Goal: Task Accomplishment & Management: Use online tool/utility

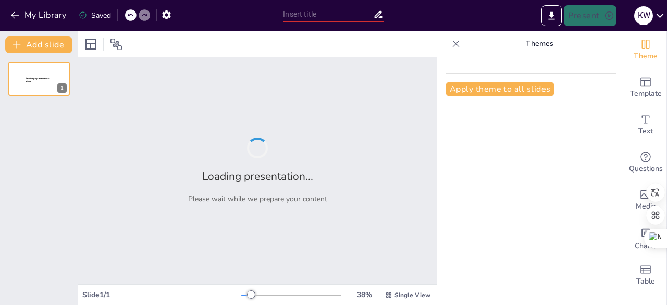
type input "New Sendsteps"
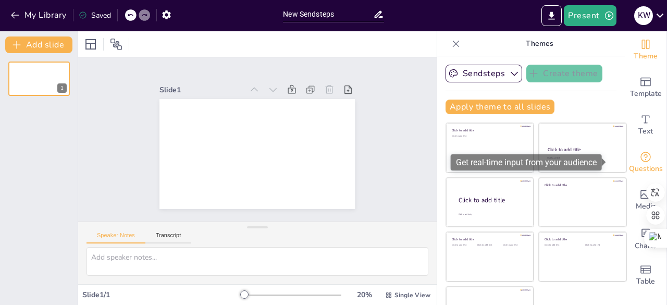
click at [639, 162] on icon "Get real-time input from your audience" at bounding box center [645, 157] width 13 height 13
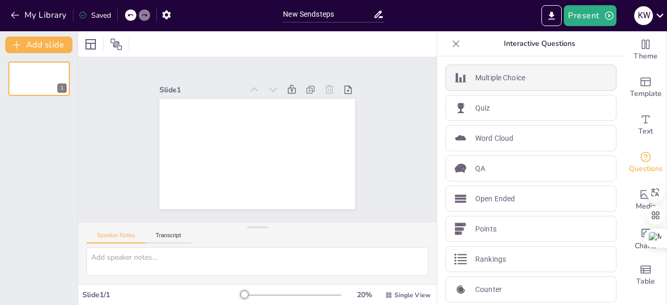
click at [520, 81] on div "Multiple Choice" at bounding box center [531, 78] width 171 height 26
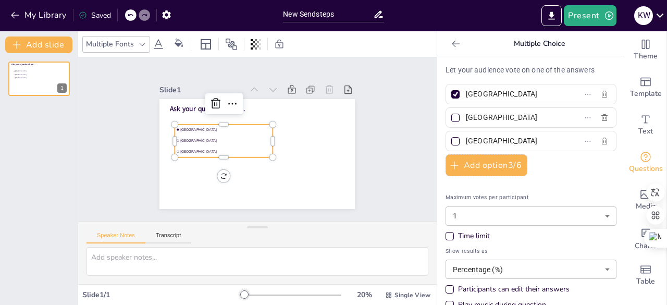
click at [451, 116] on div at bounding box center [455, 118] width 8 height 8
click at [466, 116] on input "[GEOGRAPHIC_DATA]" at bounding box center [514, 117] width 97 height 15
checkbox input "true"
click at [453, 141] on div at bounding box center [455, 141] width 5 height 5
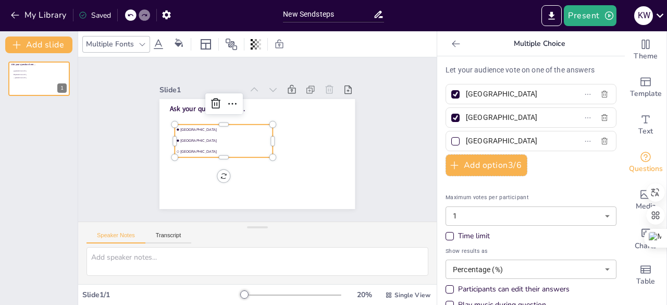
click at [466, 141] on input "[GEOGRAPHIC_DATA]" at bounding box center [514, 140] width 97 height 15
checkbox input "true"
click at [449, 166] on icon "button" at bounding box center [454, 165] width 10 height 10
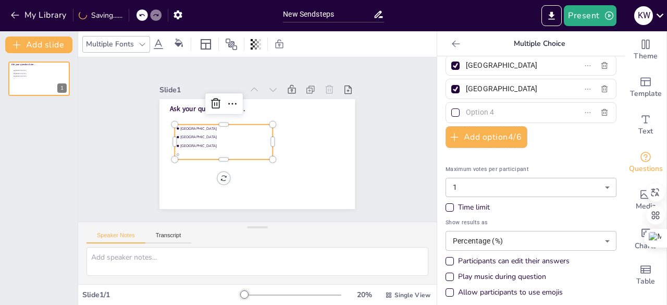
scroll to position [56, 0]
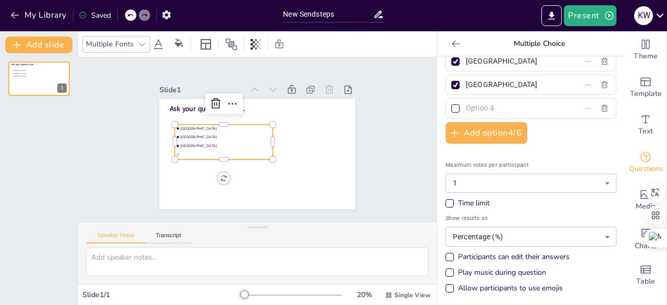
click at [451, 106] on div at bounding box center [455, 108] width 8 height 8
click at [466, 106] on input "text" at bounding box center [514, 108] width 97 height 15
checkbox input "true"
click at [460, 180] on body "My Library Saved New Sendsteps Present K W Document fonts Akatab Popular fonts …" at bounding box center [333, 152] width 667 height 305
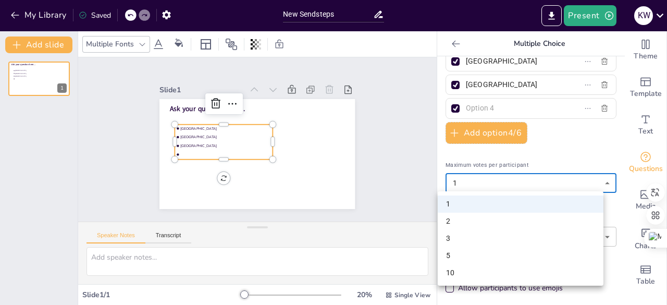
click at [450, 269] on li "10" at bounding box center [521, 272] width 166 height 17
type input "10"
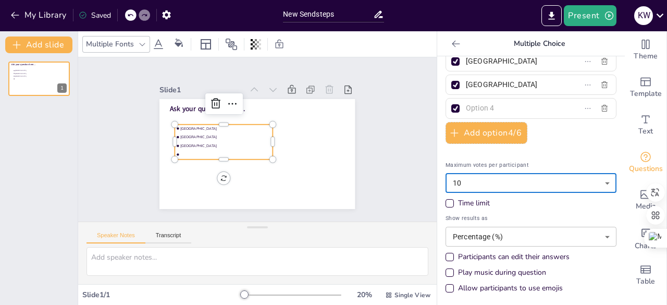
click at [504, 234] on body "My Library Saved New Sendsteps Present K W Document fonts Akatab Popular fonts …" at bounding box center [333, 152] width 667 height 305
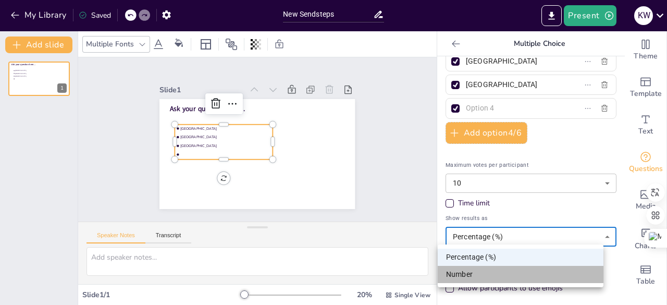
click at [488, 274] on li "Number" at bounding box center [521, 274] width 166 height 17
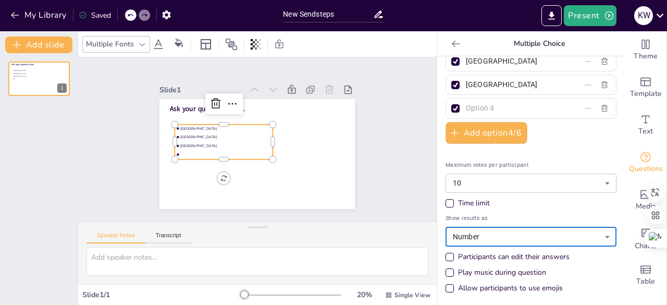
click at [486, 233] on body "My Library Saved New Sendsteps Present K W Document fonts Akatab Popular fonts …" at bounding box center [333, 152] width 667 height 305
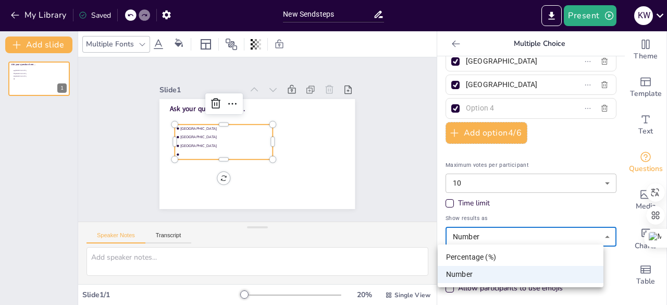
click at [482, 256] on li "Percentage (%)" at bounding box center [521, 257] width 166 height 17
type input "percentage"
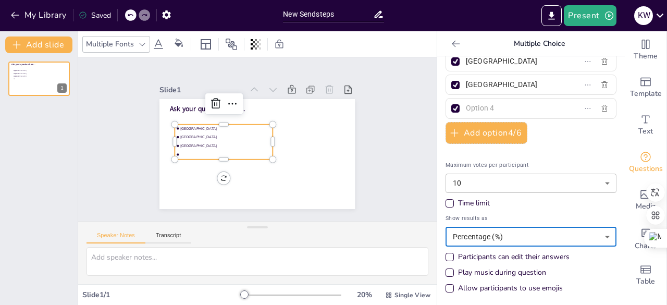
click at [446, 258] on div "Participants can edit their answers" at bounding box center [450, 257] width 8 height 8
click at [446, 284] on div "Allow participants to use emojis" at bounding box center [450, 288] width 8 height 8
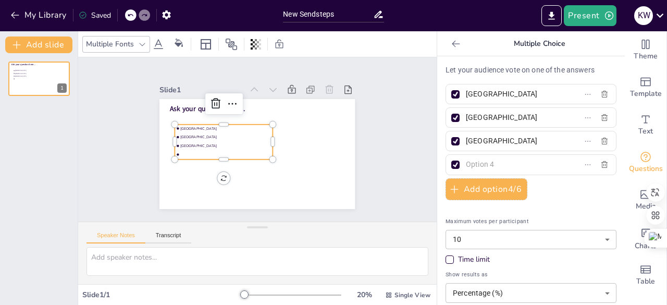
scroll to position [0, 0]
click at [490, 69] on p "Let your audience vote on one of the answers" at bounding box center [531, 70] width 171 height 11
click at [478, 65] on p "Let your audience vote on one of the answers" at bounding box center [531, 70] width 171 height 11
click at [478, 70] on p "Let your audience vote on one of the answers" at bounding box center [531, 70] width 171 height 11
click at [478, 71] on p "Let your audience vote on one of the answers" at bounding box center [531, 70] width 171 height 11
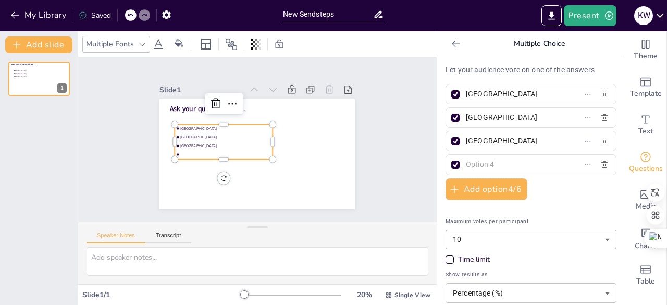
click at [478, 71] on p "Let your audience vote on one of the answers" at bounding box center [531, 70] width 171 height 11
click at [205, 144] on span "Ask your question here..." at bounding box center [217, 182] width 25 height 76
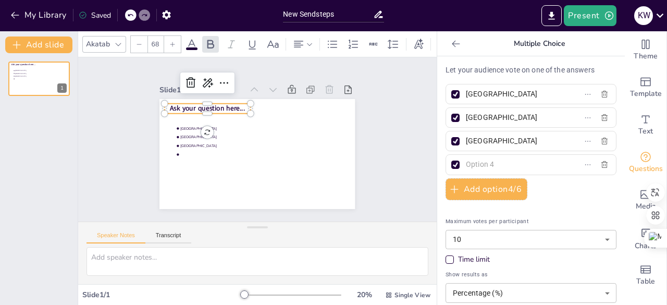
click at [227, 159] on span "Ask your question here..." at bounding box center [243, 196] width 32 height 75
click at [262, 168] on span "Ask your question here..." at bounding box center [300, 180] width 76 height 25
click at [595, 12] on button "Present" at bounding box center [590, 15] width 52 height 21
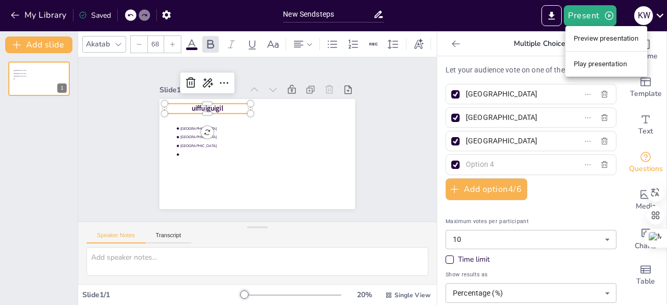
click at [602, 63] on li "Play presentation" at bounding box center [606, 64] width 82 height 17
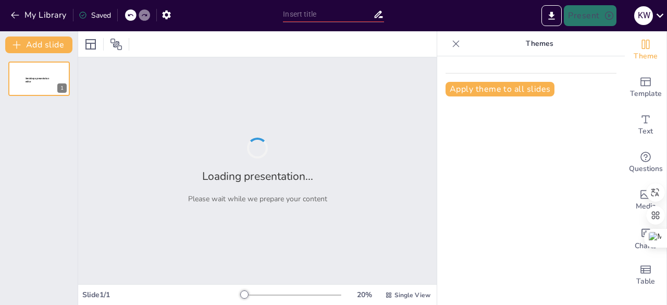
type input "New Sendsteps"
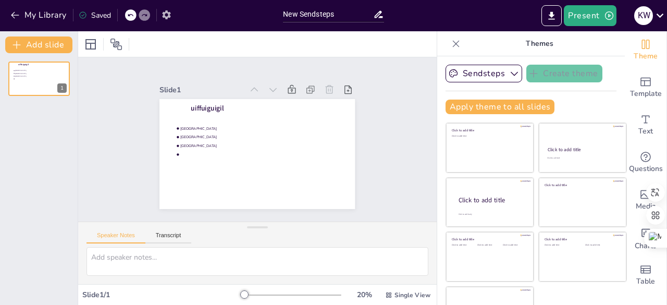
click at [169, 16] on icon "button" at bounding box center [166, 14] width 8 height 9
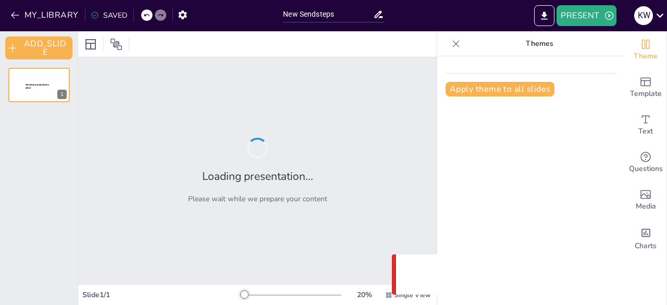
type input "New Sendsteps"
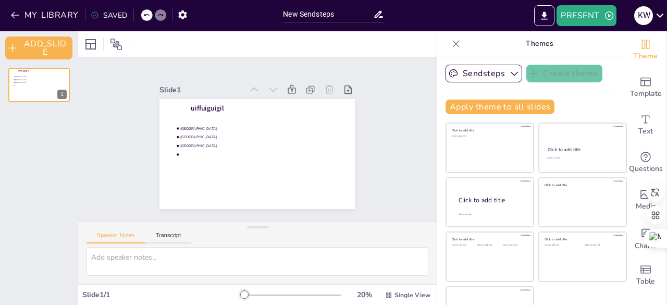
click at [658, 14] on icon at bounding box center [660, 15] width 14 height 14
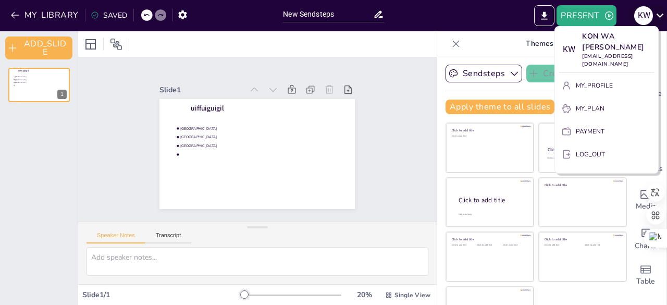
click at [658, 14] on div at bounding box center [333, 152] width 667 height 305
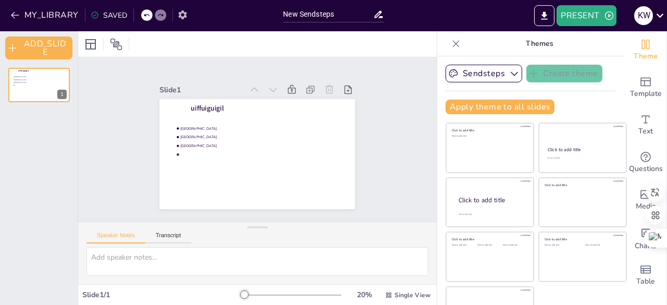
click at [184, 12] on icon "button" at bounding box center [182, 14] width 11 height 11
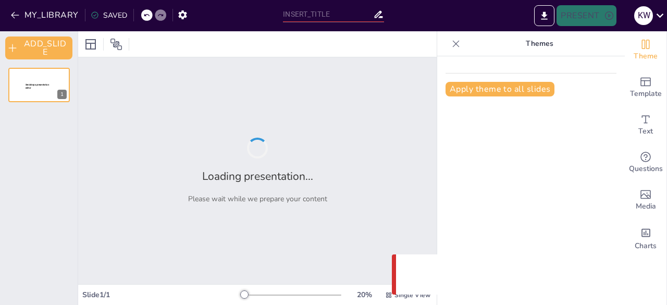
type input "New Sendsteps"
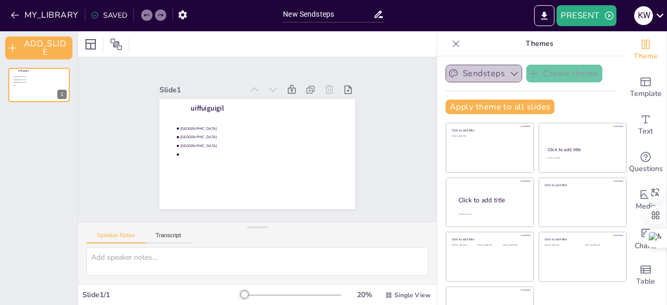
click at [509, 75] on icon "button" at bounding box center [514, 73] width 10 height 10
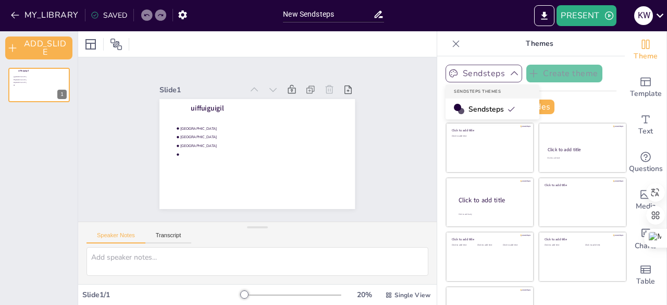
click at [509, 75] on icon "button" at bounding box center [514, 73] width 10 height 10
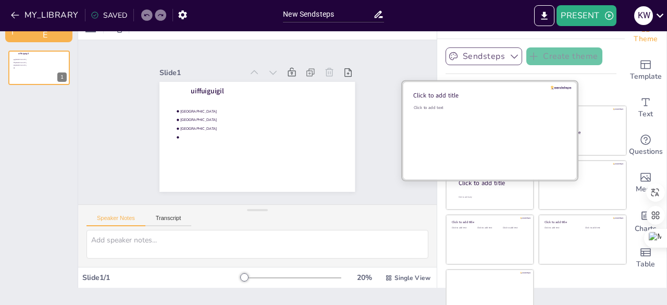
scroll to position [29, 0]
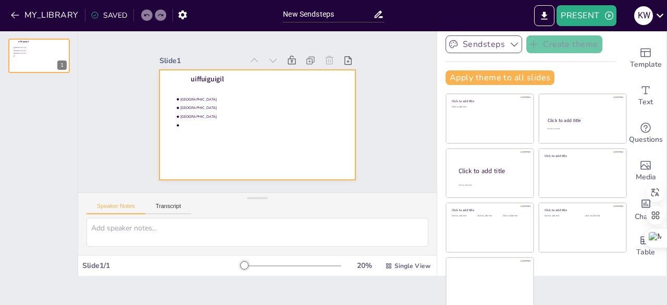
click at [276, 120] on div at bounding box center [256, 125] width 206 height 130
click at [311, 64] on icon at bounding box center [314, 67] width 6 height 6
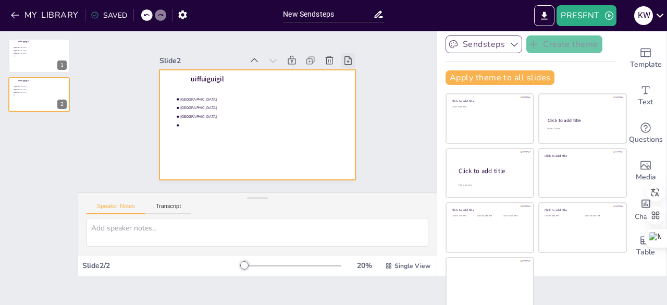
click at [347, 65] on icon at bounding box center [352, 70] width 11 height 11
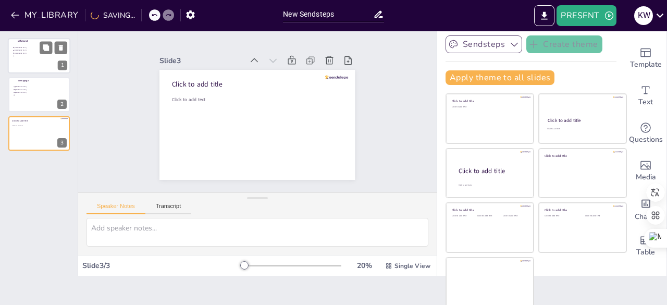
click at [28, 52] on li "[GEOGRAPHIC_DATA]" at bounding box center [28, 53] width 31 height 3
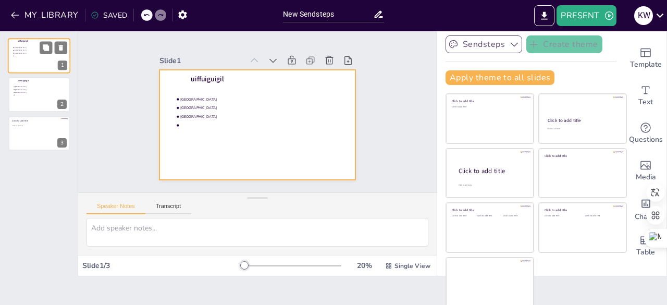
click at [41, 69] on div at bounding box center [39, 55] width 63 height 35
click at [259, 139] on div at bounding box center [256, 125] width 206 height 130
click at [259, 139] on div at bounding box center [256, 125] width 195 height 110
click at [259, 137] on div at bounding box center [256, 125] width 206 height 130
click at [259, 137] on div at bounding box center [256, 125] width 195 height 110
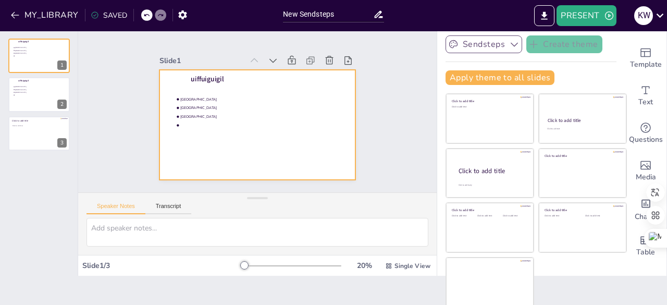
click at [259, 137] on div at bounding box center [256, 125] width 195 height 110
click at [259, 137] on div at bounding box center [254, 125] width 214 height 148
click at [630, 65] on span "Template" at bounding box center [646, 64] width 32 height 11
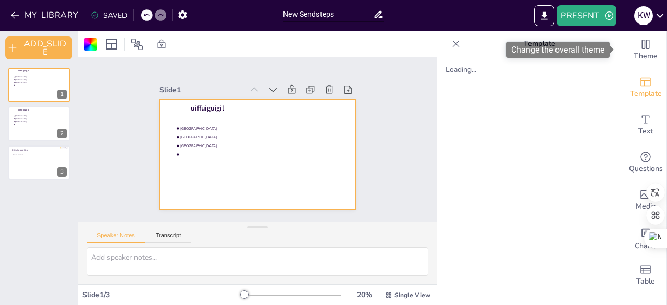
scroll to position [0, 0]
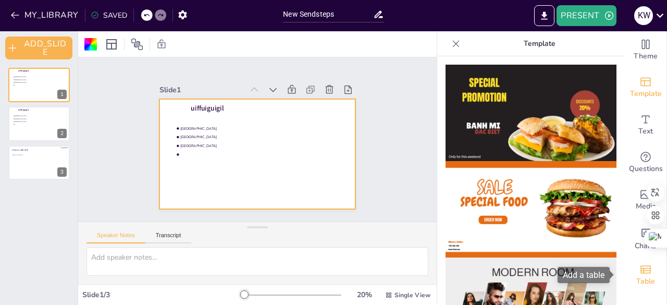
click at [641, 270] on icon "Add a table" at bounding box center [646, 269] width 10 height 8
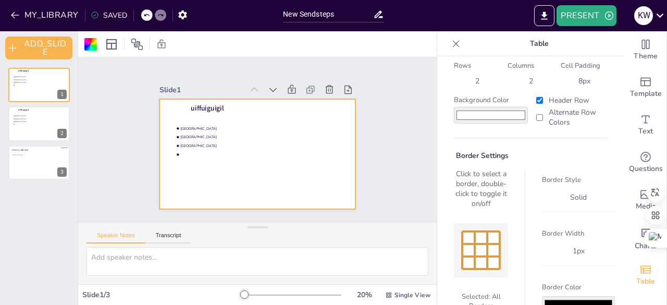
scroll to position [82, 0]
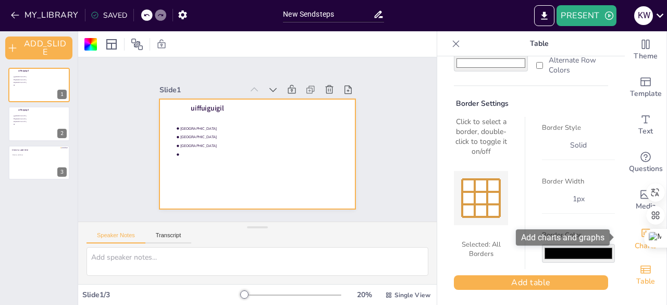
click at [641, 239] on div "Add charts and graphs" at bounding box center [646, 232] width 11 height 17
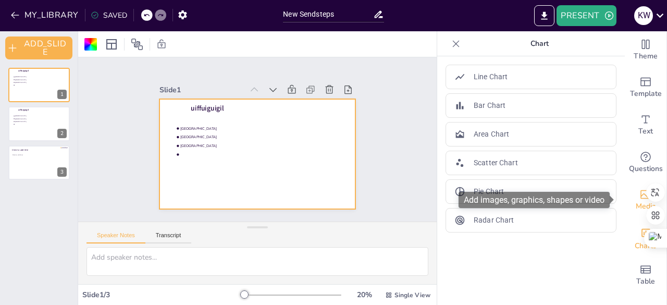
click at [644, 199] on div "Media" at bounding box center [646, 200] width 42 height 38
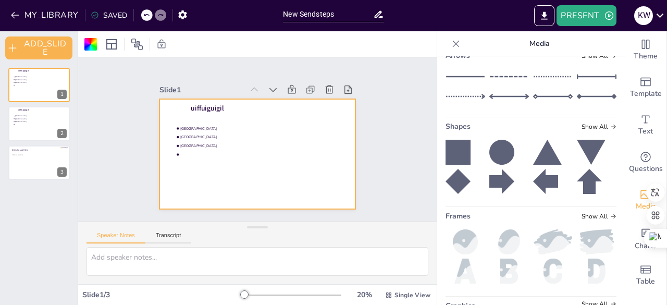
scroll to position [237, 0]
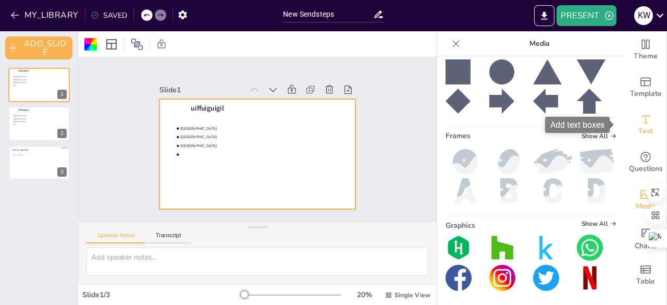
click at [641, 130] on span "Text" at bounding box center [645, 131] width 15 height 11
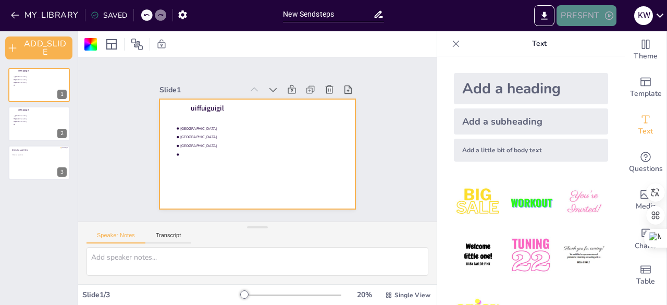
click at [613, 19] on icon "button" at bounding box center [609, 15] width 10 height 10
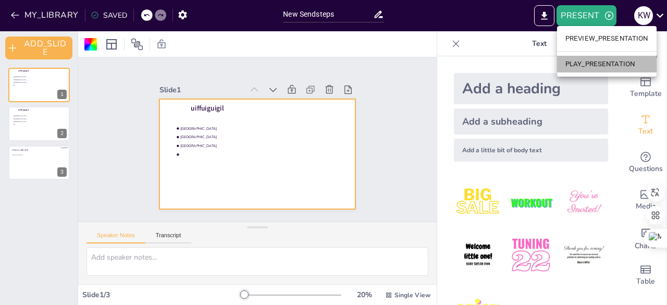
click at [607, 67] on li "PLAY_PRESENTATION" at bounding box center [607, 64] width 100 height 17
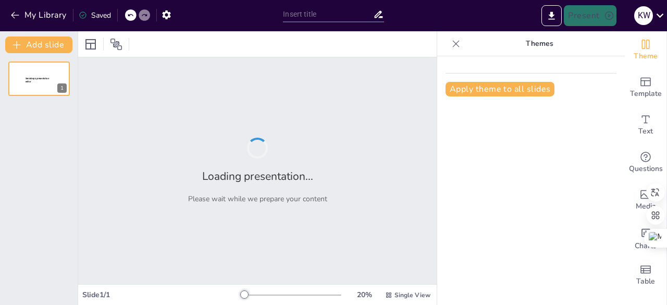
type input "New Sendsteps"
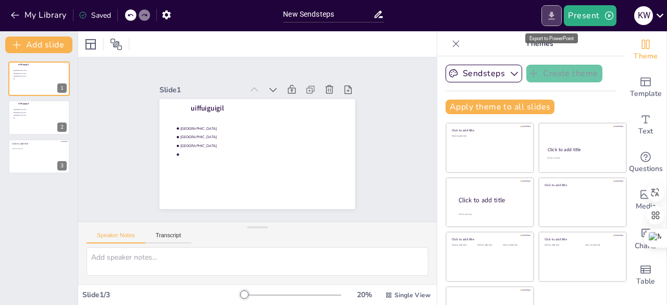
click at [549, 17] on icon "Export to PowerPoint" at bounding box center [551, 15] width 11 height 11
click at [548, 17] on icon "Export to PowerPoint" at bounding box center [551, 15] width 11 height 11
click at [659, 15] on icon at bounding box center [660, 16] width 7 height 4
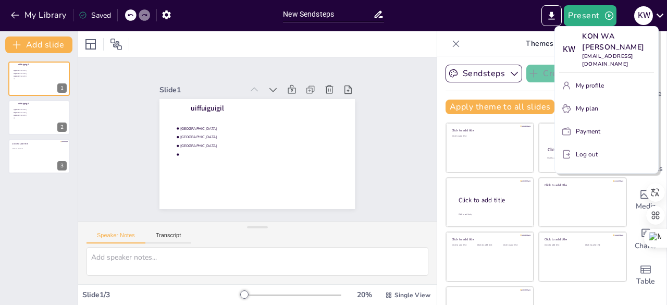
click at [124, 94] on div at bounding box center [333, 152] width 667 height 305
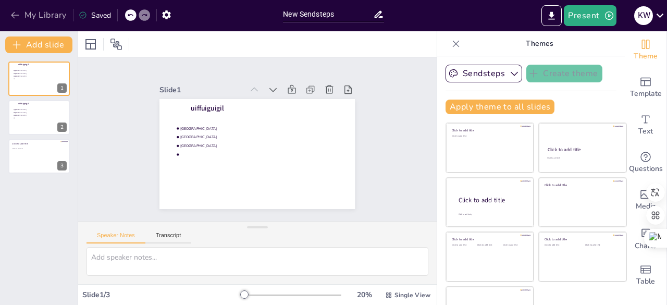
click at [19, 12] on icon "button" at bounding box center [15, 15] width 10 height 10
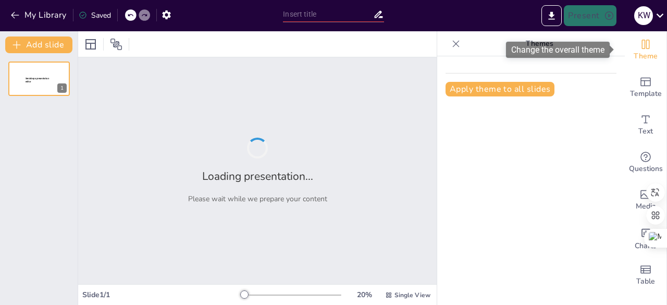
type input "New Sendsteps"
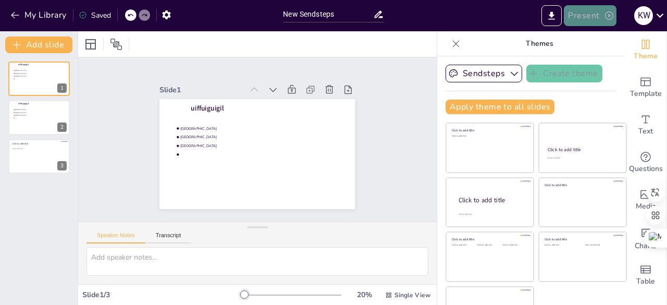
click at [607, 20] on icon "button" at bounding box center [609, 15] width 10 height 10
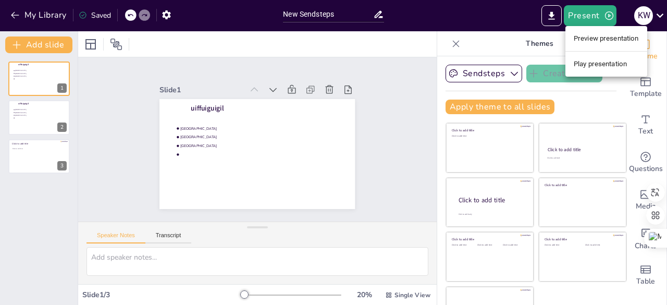
click at [597, 60] on li "Play presentation" at bounding box center [606, 64] width 82 height 17
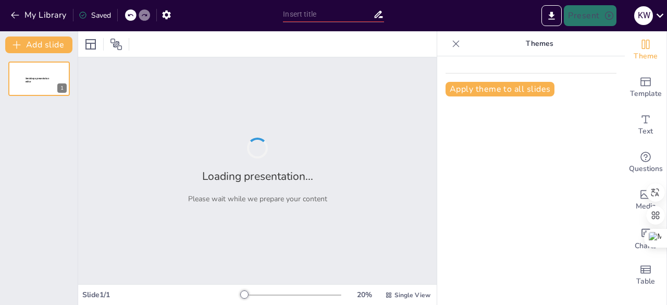
type input "New Sendsteps"
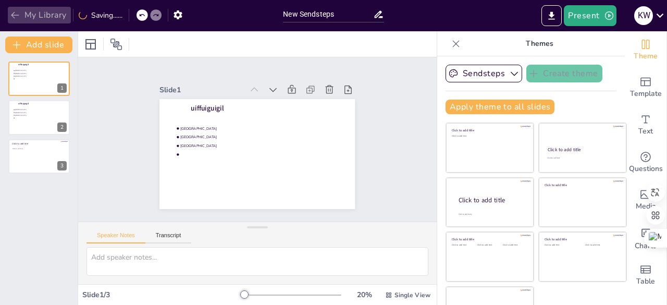
click at [16, 15] on icon "button" at bounding box center [15, 15] width 8 height 7
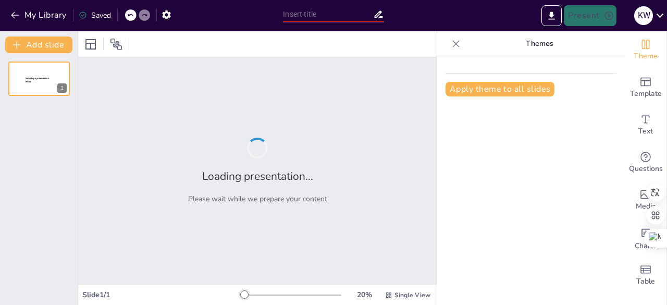
type input "New Sendsteps"
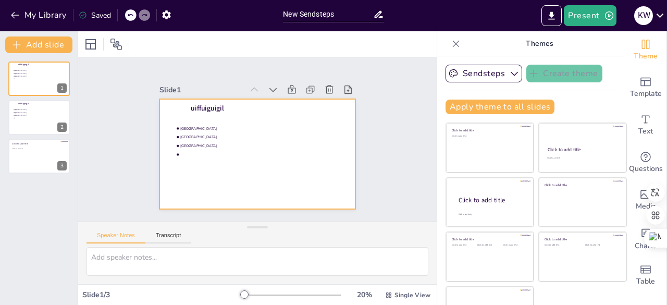
click at [290, 150] on div at bounding box center [254, 125] width 214 height 148
click at [314, 152] on div at bounding box center [246, 129] width 213 height 219
click at [314, 152] on div at bounding box center [262, 125] width 220 height 165
click at [314, 152] on div at bounding box center [250, 152] width 224 height 193
click at [314, 152] on div at bounding box center [246, 149] width 213 height 219
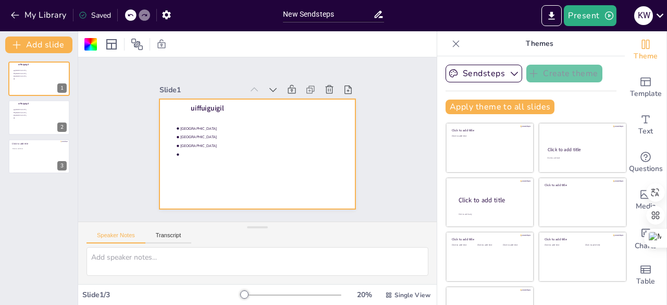
click at [314, 152] on div at bounding box center [243, 142] width 148 height 214
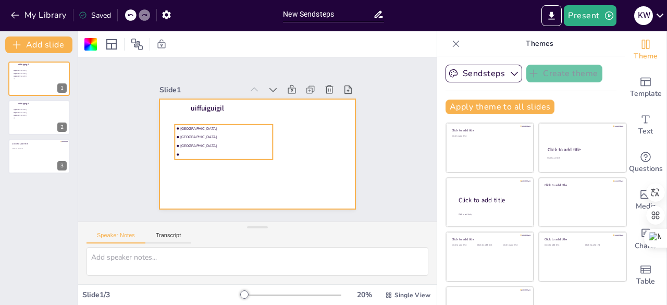
click at [190, 120] on li "[GEOGRAPHIC_DATA]" at bounding box center [234, 113] width 89 height 56
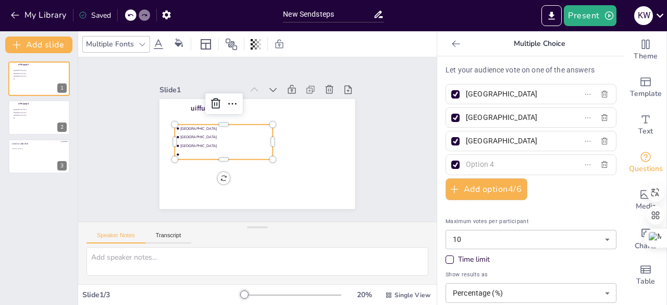
click at [451, 94] on div at bounding box center [455, 94] width 8 height 8
click at [466, 94] on input "[GEOGRAPHIC_DATA]" at bounding box center [514, 94] width 97 height 15
checkbox input "false"
click at [451, 116] on div at bounding box center [455, 118] width 8 height 8
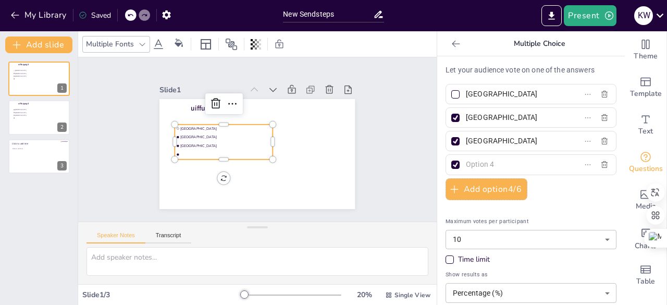
click at [466, 116] on input "[GEOGRAPHIC_DATA]" at bounding box center [514, 117] width 97 height 15
checkbox input "false"
click at [449, 144] on div at bounding box center [455, 141] width 13 height 13
click at [466, 144] on input "[GEOGRAPHIC_DATA]" at bounding box center [514, 140] width 97 height 15
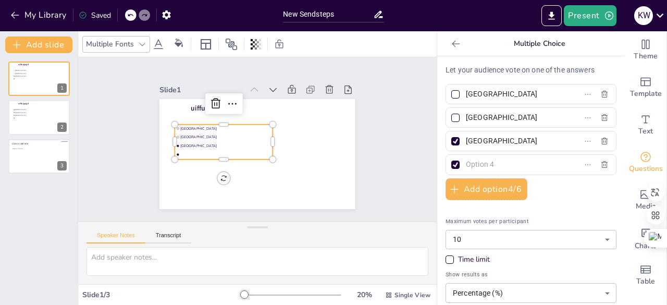
checkbox input "false"
click at [451, 166] on div at bounding box center [455, 165] width 8 height 8
click at [466, 166] on input "text" at bounding box center [514, 164] width 97 height 15
checkbox input "false"
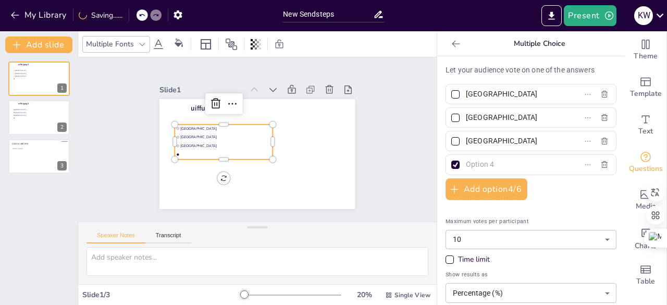
checkbox input "false"
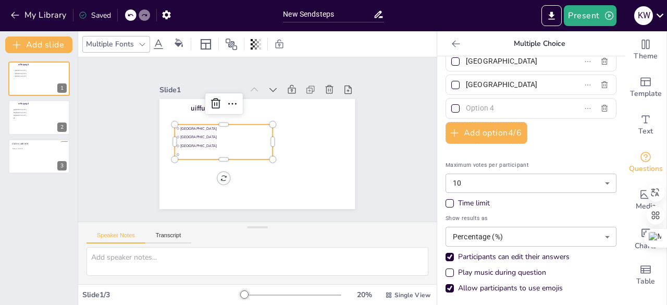
scroll to position [4, 0]
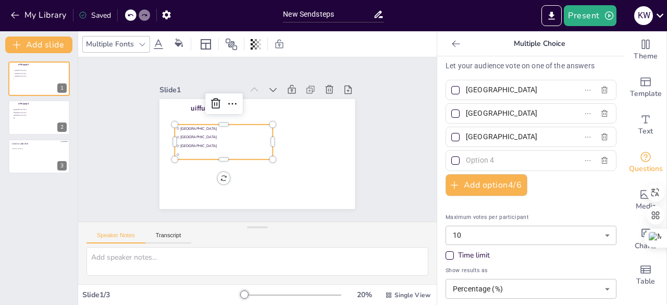
click at [451, 110] on div at bounding box center [455, 113] width 8 height 8
click at [466, 110] on input "[GEOGRAPHIC_DATA]" at bounding box center [514, 113] width 97 height 15
checkbox input "true"
click at [596, 17] on button "Present" at bounding box center [590, 15] width 52 height 21
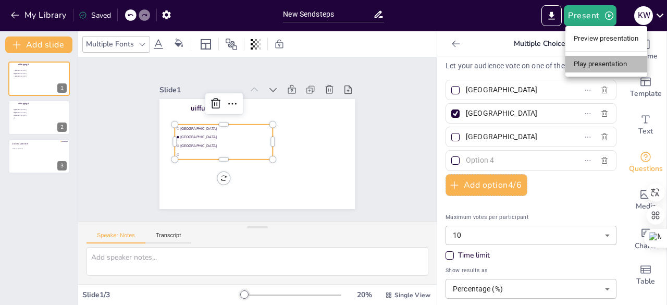
click at [599, 65] on li "Play presentation" at bounding box center [606, 64] width 82 height 17
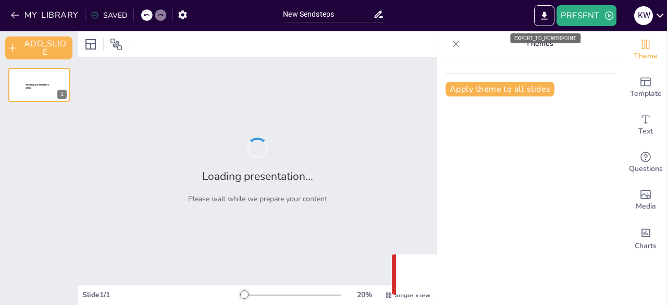
type input "New Sendsteps"
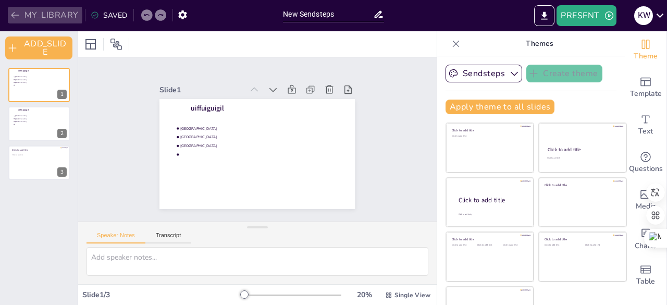
click at [14, 15] on icon "button" at bounding box center [15, 15] width 10 height 10
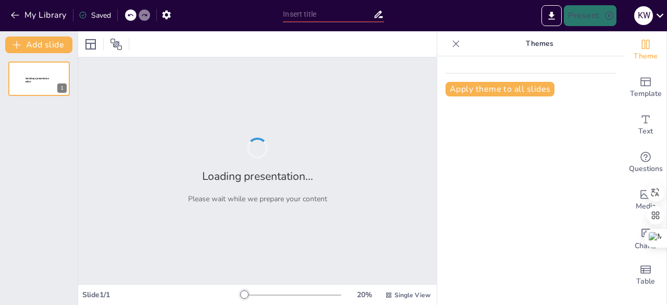
type input "New Sendsteps"
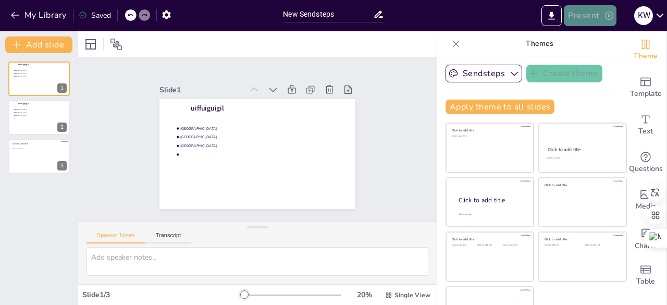
click at [584, 21] on button "Present" at bounding box center [590, 15] width 52 height 21
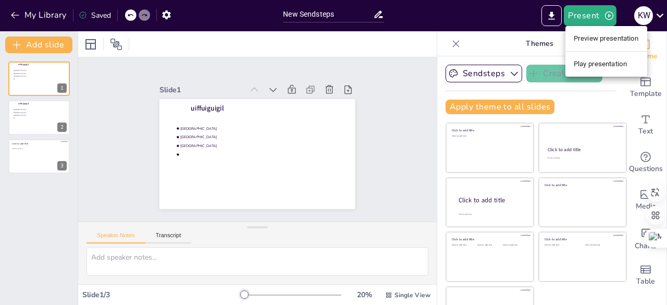
click at [589, 66] on li "Play presentation" at bounding box center [606, 64] width 82 height 17
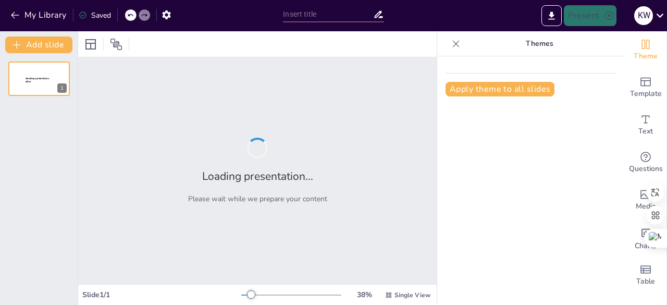
type input "New Sendsteps"
